Goal: Obtain resource: Download file/media

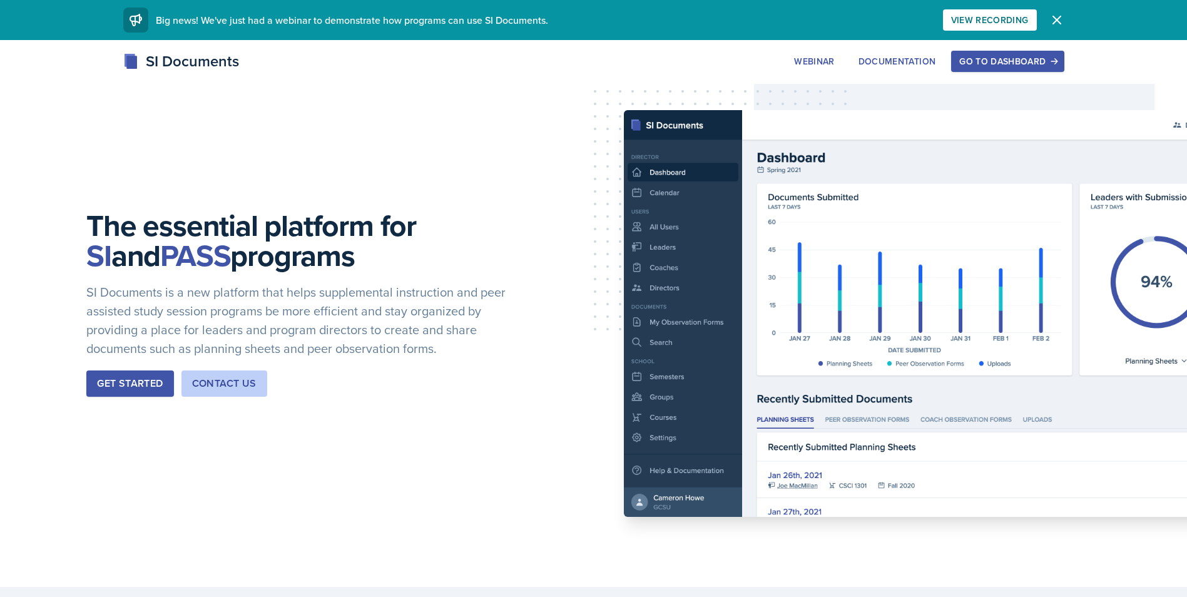
click at [1005, 56] on div "Go to Dashboard" at bounding box center [1007, 61] width 96 height 10
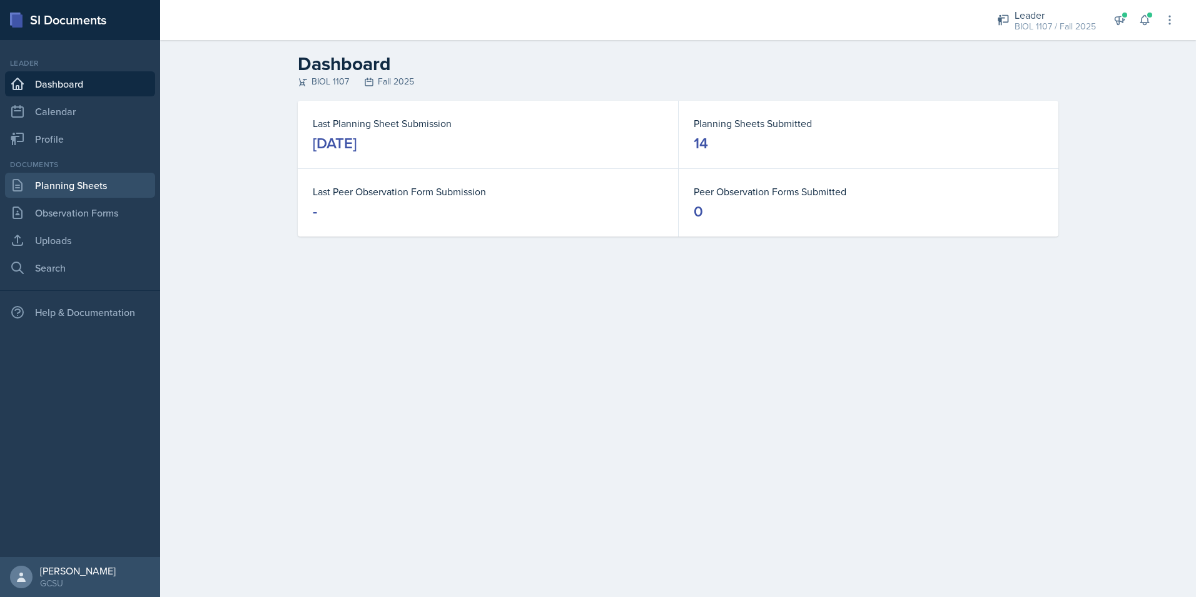
click at [66, 190] on link "Planning Sheets" at bounding box center [80, 185] width 150 height 25
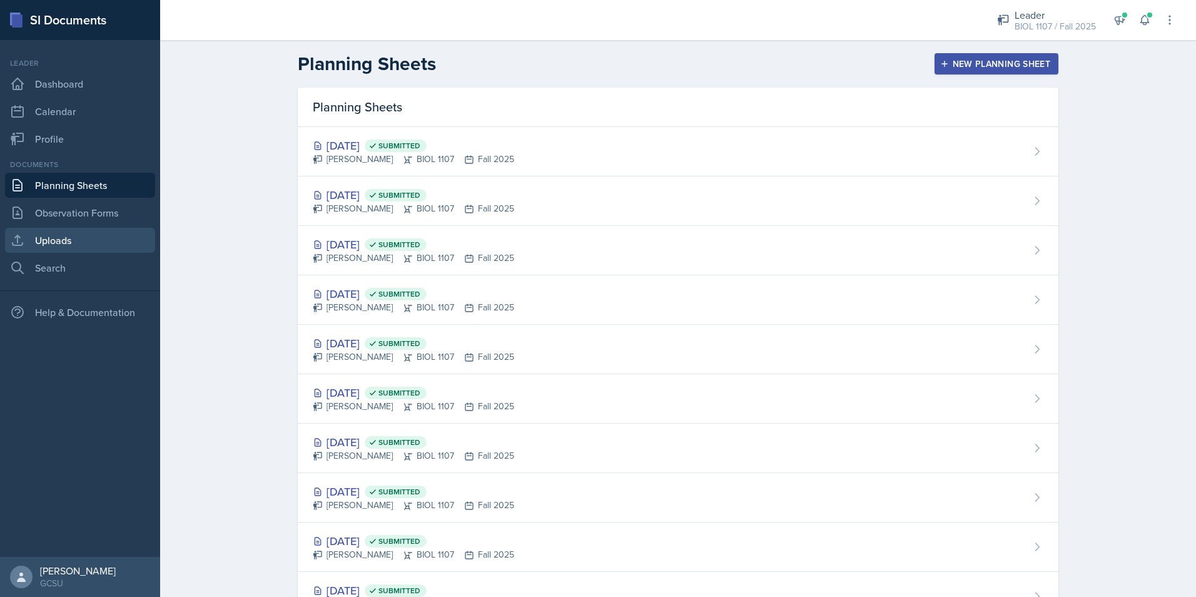
click at [74, 234] on link "Uploads" at bounding box center [80, 240] width 150 height 25
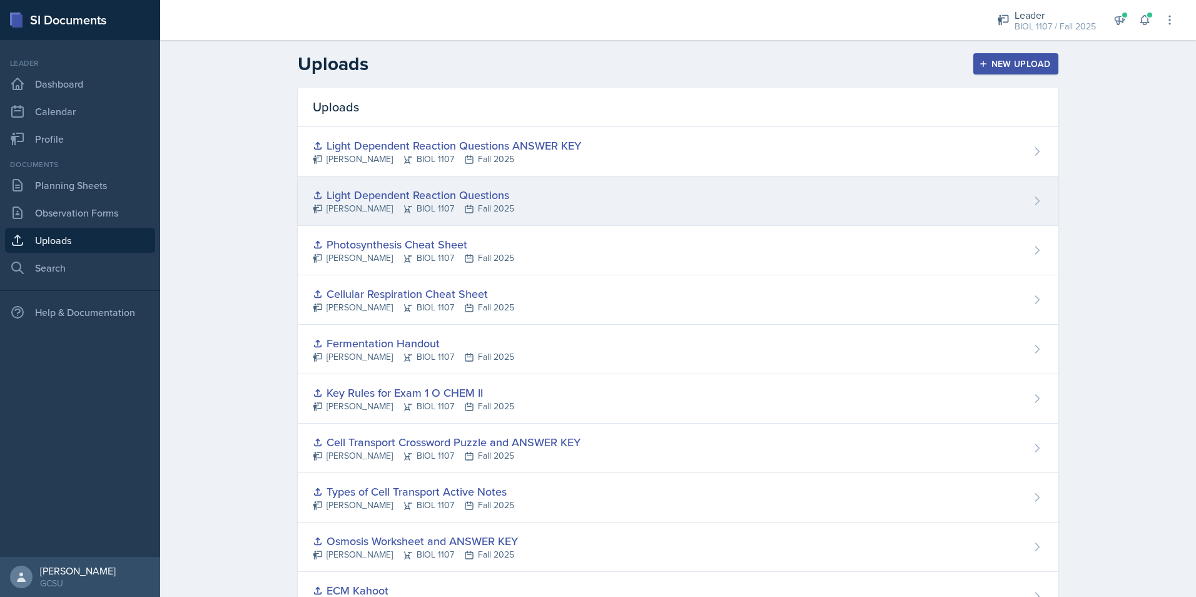
click at [500, 195] on div "Light Dependent Reaction Questions" at bounding box center [413, 194] width 201 height 17
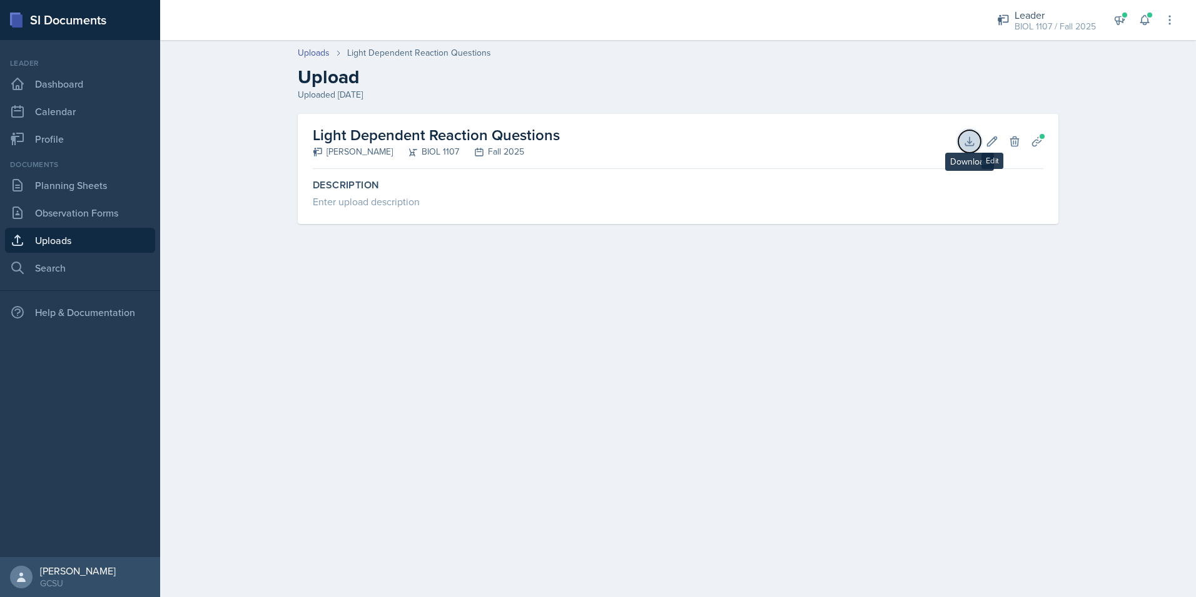
click at [975, 143] on icon at bounding box center [969, 141] width 13 height 13
